Goal: Task Accomplishment & Management: Complete application form

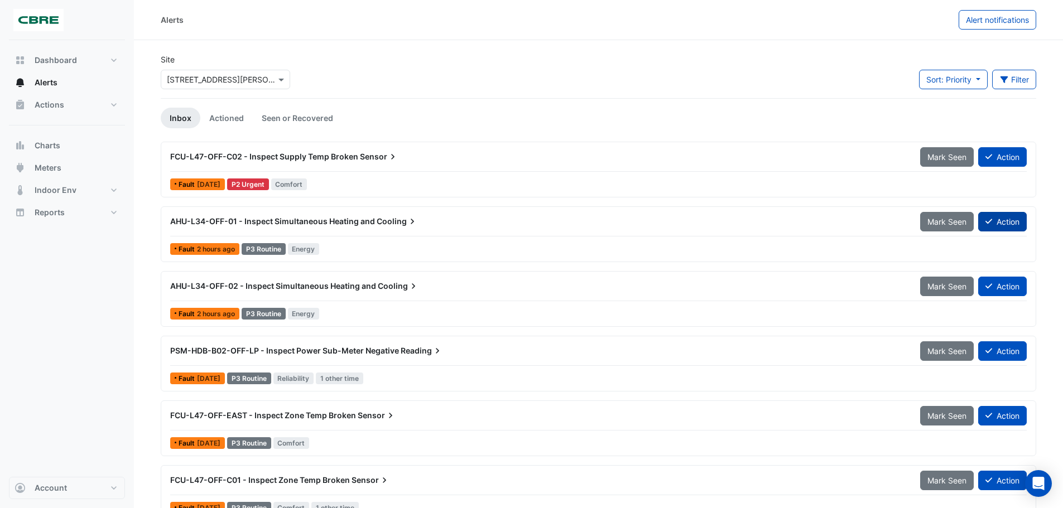
click at [993, 221] on button "Action" at bounding box center [1002, 222] width 49 height 20
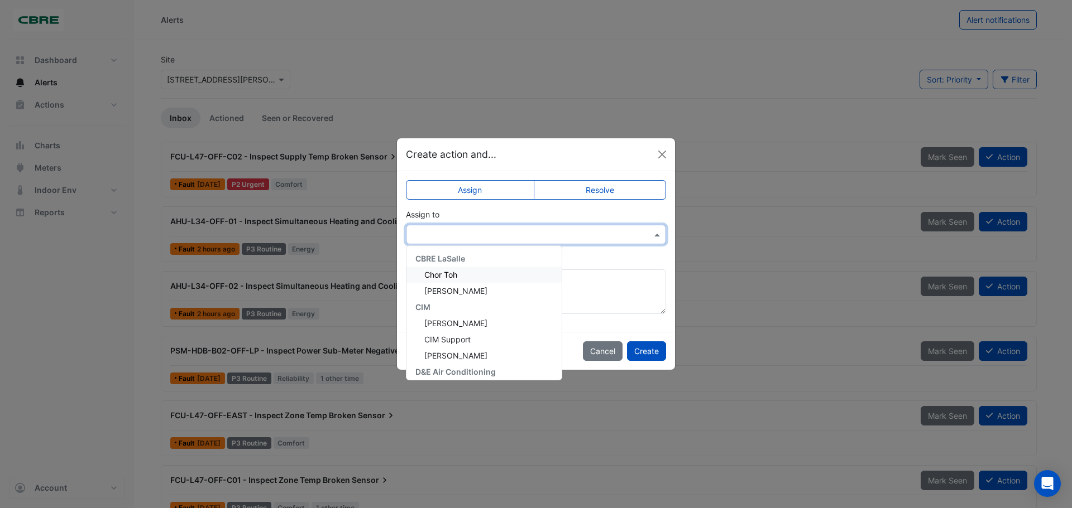
click at [581, 231] on input "text" at bounding box center [524, 235] width 225 height 12
type input "**"
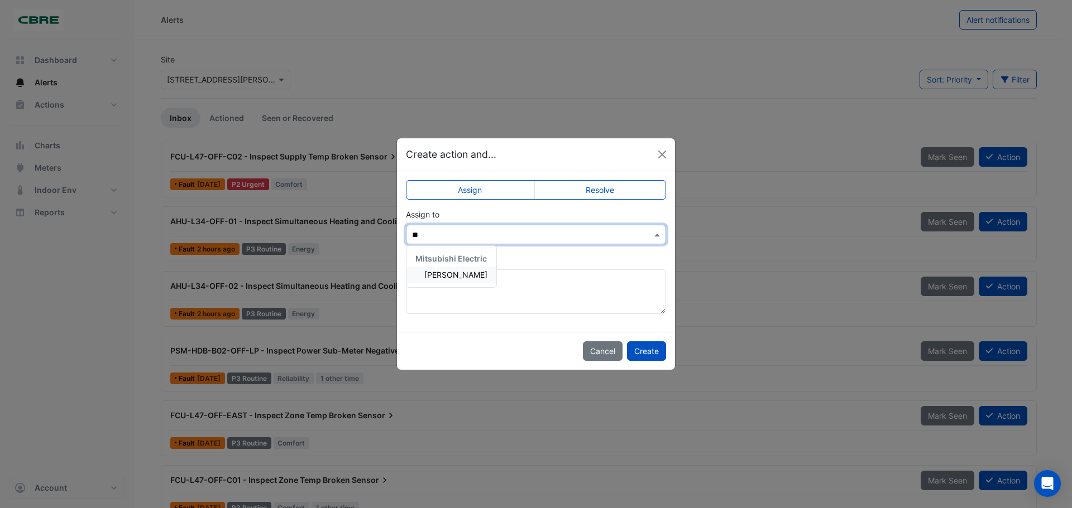
click at [481, 277] on div "[PERSON_NAME]" at bounding box center [451, 275] width 90 height 16
click at [641, 351] on button "Create" at bounding box center [646, 352] width 39 height 20
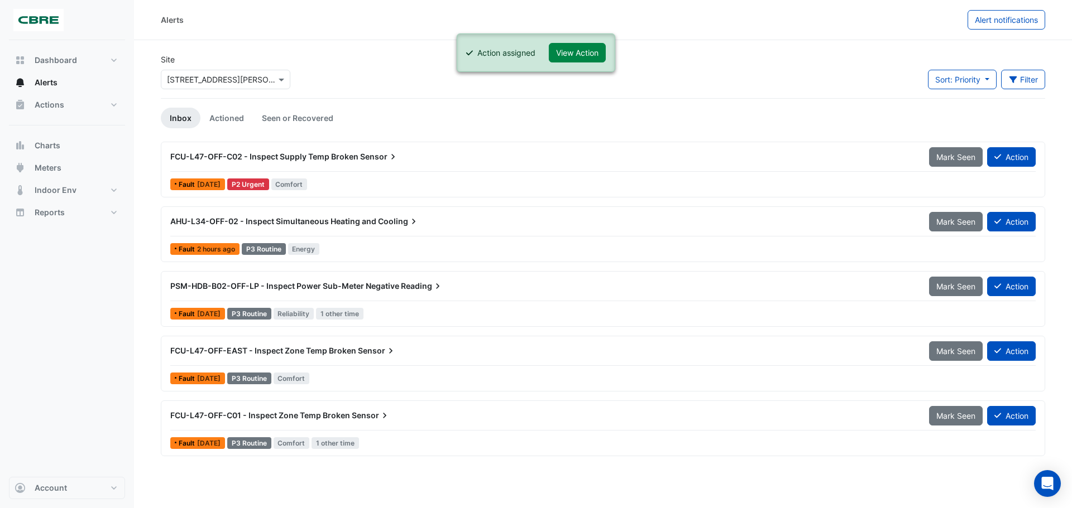
click at [367, 157] on span "Sensor" at bounding box center [379, 156] width 39 height 11
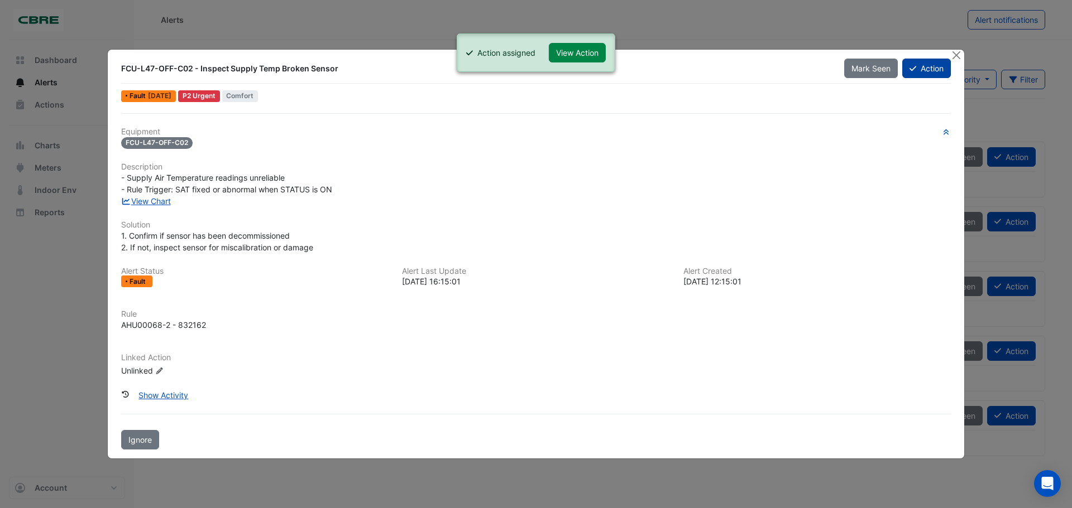
click at [925, 64] on button "Action" at bounding box center [926, 69] width 49 height 20
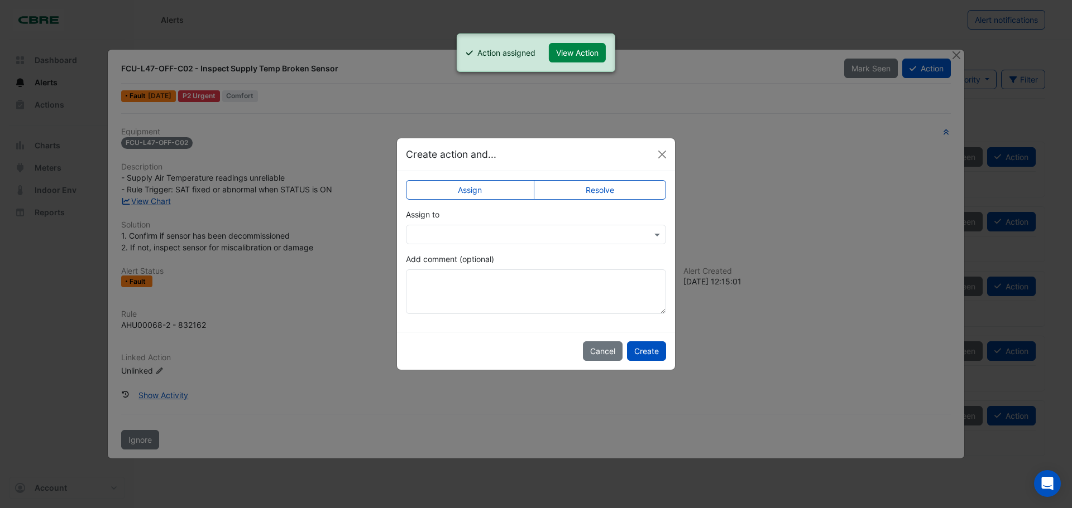
click at [471, 253] on label "Add comment (optional)" at bounding box center [450, 259] width 88 height 12
click at [471, 270] on textarea "Add comment (optional)" at bounding box center [536, 292] width 260 height 45
click at [471, 250] on app-escalated-ticket-simple-upsert "Assign Resolve Assign to Add comment (optional)" at bounding box center [536, 252] width 260 height 126
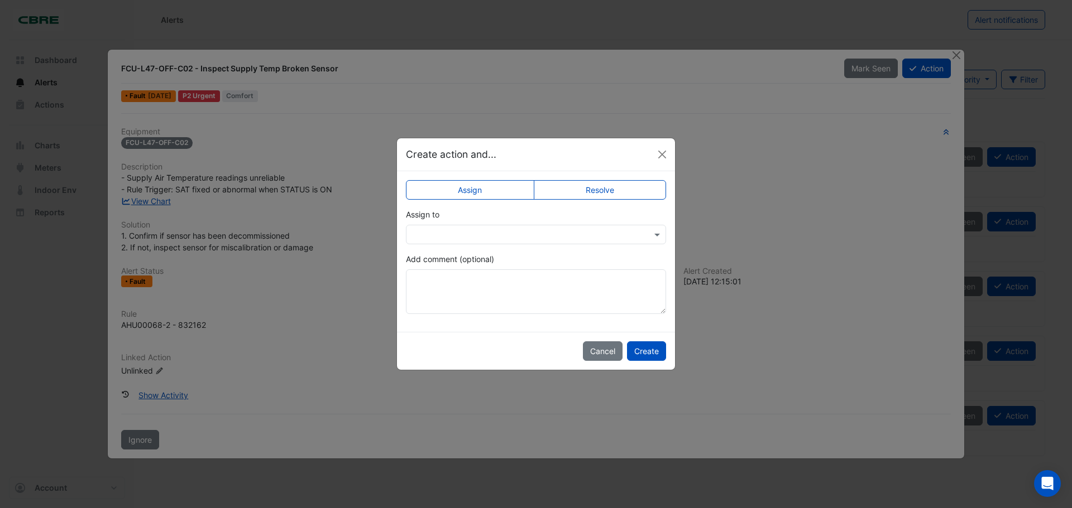
click at [476, 242] on div at bounding box center [536, 235] width 260 height 20
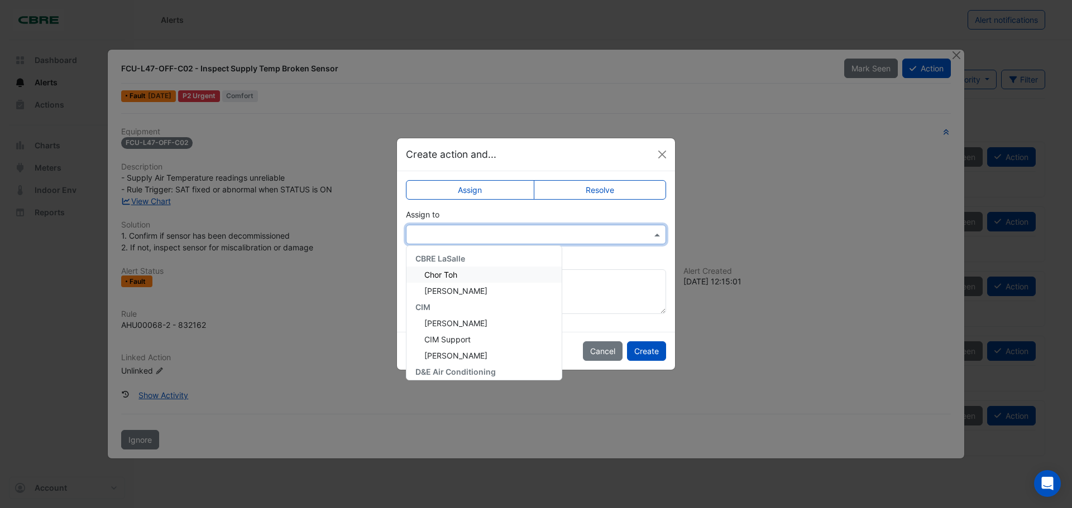
type input "*"
click at [460, 367] on span "[PERSON_NAME]" at bounding box center [455, 367] width 63 height 9
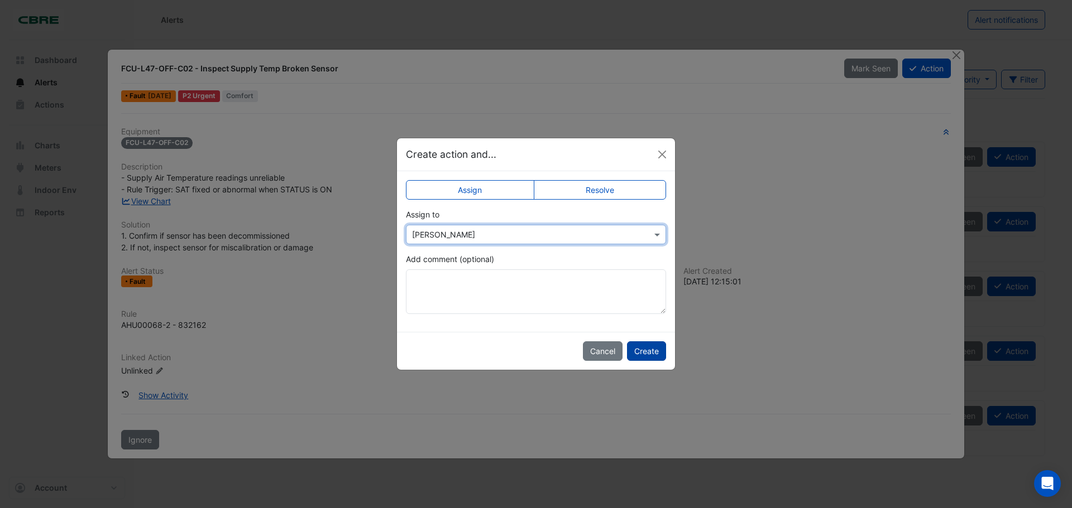
click at [643, 348] on button "Create" at bounding box center [646, 352] width 39 height 20
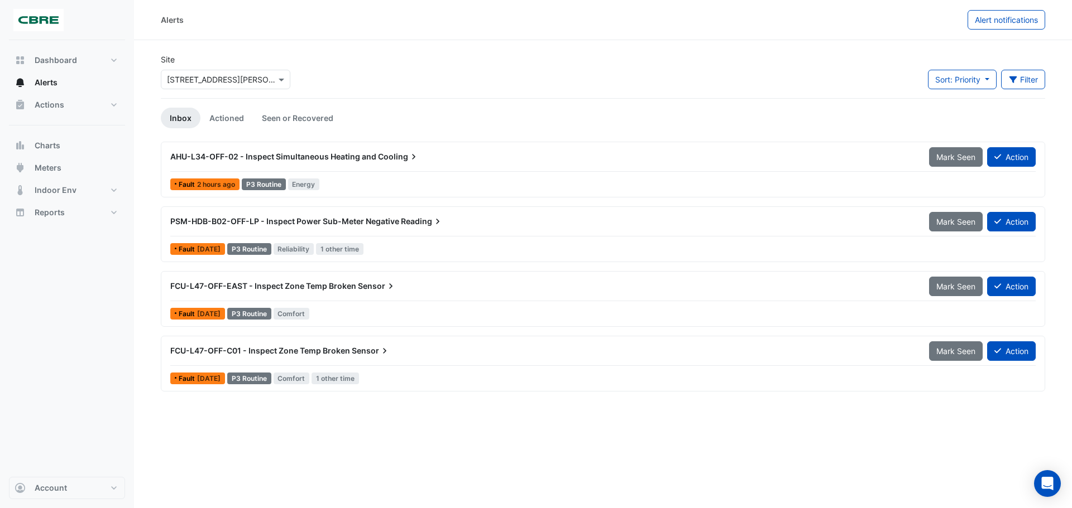
click at [41, 20] on img at bounding box center [38, 20] width 50 height 22
